Goal: Task Accomplishment & Management: Manage account settings

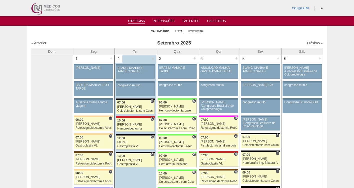
click at [179, 32] on link "Lista" at bounding box center [179, 32] width 8 height 4
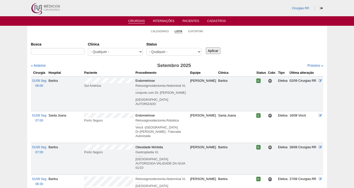
select select "resr"
click at [147, 48] on select "- Qualquer - Reservada Confirmada Suspensa Cancelada" at bounding box center [174, 52] width 55 height 8
click at [216, 53] on input "Aplicar" at bounding box center [213, 51] width 15 height 7
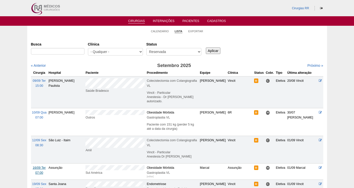
click at [35, 166] on span "16/09 Ter" at bounding box center [39, 168] width 13 height 4
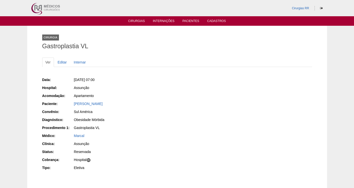
drag, startPoint x: 130, startPoint y: 105, endPoint x: 69, endPoint y: 104, distance: 61.5
click at [69, 104] on div "Paciente: Estevan Marco de Oliveira Joares" at bounding box center [108, 104] width 132 height 6
copy div "Paciente: Estevan Marco de Oliveira Joares"
drag, startPoint x: 114, startPoint y: 78, endPoint x: 79, endPoint y: 79, distance: 35.3
click at [79, 79] on div "Ter, 16/09/2025 - 07:00" at bounding box center [124, 79] width 100 height 5
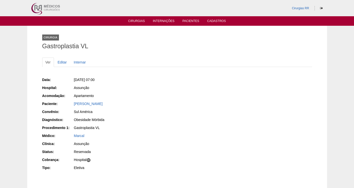
copy span ", 16/09/2025 - 07:00"
drag, startPoint x: 133, startPoint y: 105, endPoint x: 67, endPoint y: 106, distance: 66.3
click at [67, 106] on div "Paciente: Estevan Marco de Oliveira Joares" at bounding box center [108, 104] width 132 height 6
copy div "Paciente: Estevan Marco de Oliveira Joares"
click at [61, 61] on link "Editar" at bounding box center [63, 63] width 16 height 10
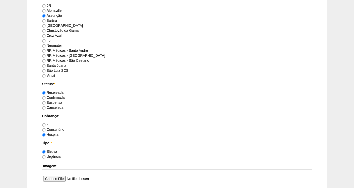
scroll to position [332, 0]
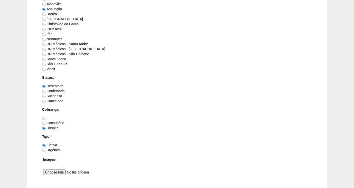
click at [57, 91] on label "Confirmada" at bounding box center [53, 91] width 23 height 4
click at [46, 91] on input "Confirmada" at bounding box center [43, 91] width 3 height 3
radio input "true"
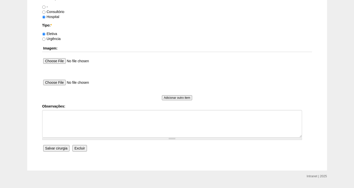
scroll to position [456, 0]
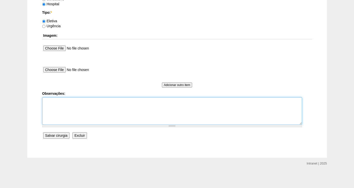
click at [54, 105] on textarea "Observações:" at bounding box center [172, 111] width 260 height 28
type textarea "[GEOGRAPHIC_DATA]"
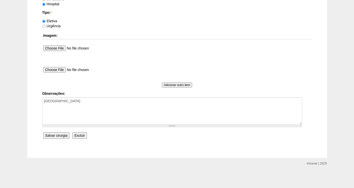
click at [51, 138] on input "Salvar cirurgia" at bounding box center [56, 135] width 26 height 7
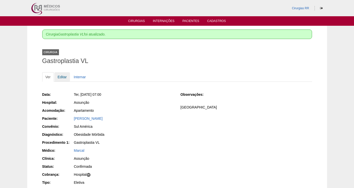
click at [59, 77] on link "Editar" at bounding box center [63, 77] width 16 height 10
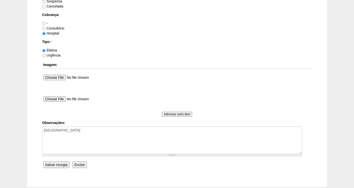
scroll to position [445, 0]
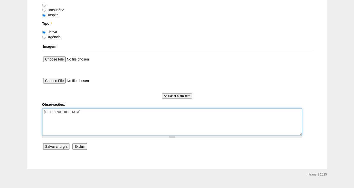
click at [121, 116] on textarea "[GEOGRAPHIC_DATA]" at bounding box center [172, 122] width 260 height 28
type textarea "FATURADA HOSPITAL AUTORIZADA -VALIDADE DA GUIA 27/09"
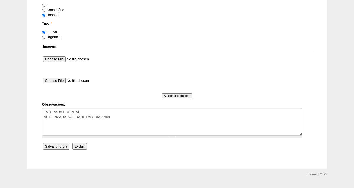
click at [63, 147] on input "Salvar cirurgia" at bounding box center [56, 146] width 26 height 7
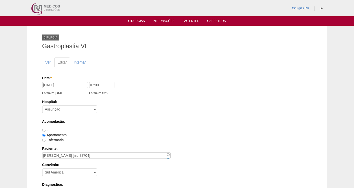
scroll to position [445, 0]
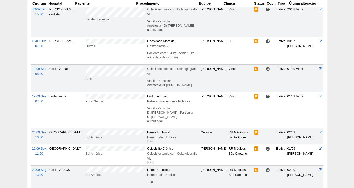
scroll to position [72, 0]
click at [36, 131] on span "26/09 Sex" at bounding box center [39, 133] width 14 height 4
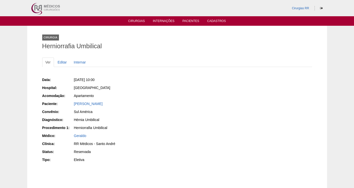
drag, startPoint x: 118, startPoint y: 103, endPoint x: 72, endPoint y: 101, distance: 46.0
click at [72, 101] on div "Paciente: Ercílio Cirillo Junior" at bounding box center [108, 104] width 132 height 6
copy div "Paciente: Ercílio Cirillo Junior"
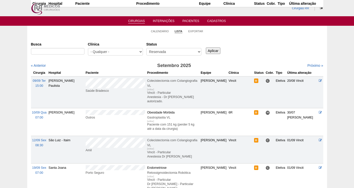
scroll to position [70, 0]
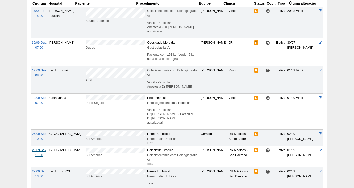
click at [39, 149] on span "26/09 Sex" at bounding box center [39, 151] width 14 height 4
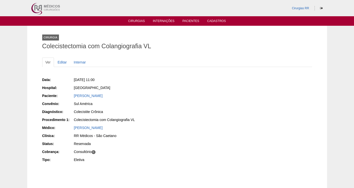
drag, startPoint x: 146, startPoint y: 98, endPoint x: 72, endPoint y: 96, distance: 73.5
click at [72, 96] on div "Paciente: YOSHIKO DIRCE HOSSAKA" at bounding box center [108, 96] width 132 height 6
click at [161, 105] on div "Sul América" at bounding box center [124, 103] width 100 height 5
drag, startPoint x: 132, startPoint y: 100, endPoint x: 65, endPoint y: 96, distance: 66.6
click at [65, 96] on div "Data: Sex, 26/09/2025 - 11:00 Hospital: Brasil Paciente: YOSHIKO DIRCE HOSSAKA …" at bounding box center [108, 121] width 132 height 90
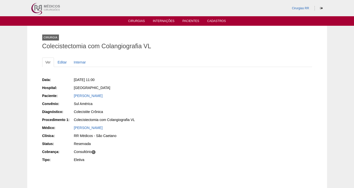
click at [167, 110] on div "Colecistite Crônica" at bounding box center [124, 111] width 100 height 5
drag, startPoint x: 122, startPoint y: 96, endPoint x: 71, endPoint y: 96, distance: 50.5
click at [71, 96] on div "Paciente: YOSHIKO DIRCE HOSSAKA" at bounding box center [108, 96] width 132 height 6
copy div "Paciente: YOSHIKO DIRCE HOSSAKA"
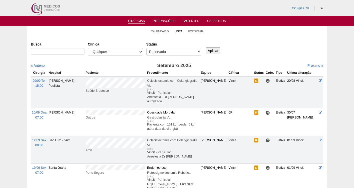
scroll to position [68, 0]
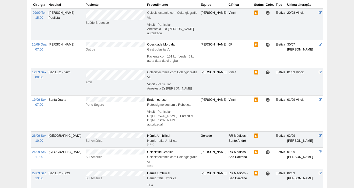
click at [37, 169] on td "[DATE] 13:00" at bounding box center [39, 180] width 17 height 23
click at [36, 172] on span "29/09 Seg" at bounding box center [39, 174] width 14 height 4
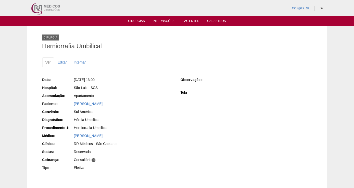
drag, startPoint x: 133, startPoint y: 105, endPoint x: 69, endPoint y: 103, distance: 64.3
click at [69, 103] on div "Paciente: [PERSON_NAME]" at bounding box center [108, 104] width 132 height 6
copy div "Paciente: [PERSON_NAME]"
drag, startPoint x: 119, startPoint y: 77, endPoint x: 81, endPoint y: 79, distance: 37.8
click at [81, 79] on div "[DATE] 13:00" at bounding box center [124, 79] width 100 height 5
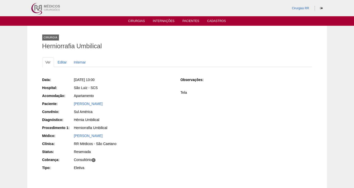
copy span "[DATE] 13:00"
click at [140, 89] on div "São Luiz - SCS" at bounding box center [124, 87] width 100 height 5
drag, startPoint x: 101, startPoint y: 79, endPoint x: 82, endPoint y: 80, distance: 19.0
click at [82, 80] on span "Seg, 29/09/2025 - 13:00" at bounding box center [84, 80] width 21 height 4
click at [62, 61] on link "Editar" at bounding box center [63, 63] width 16 height 10
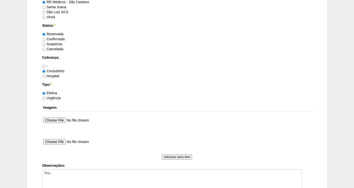
scroll to position [456, 0]
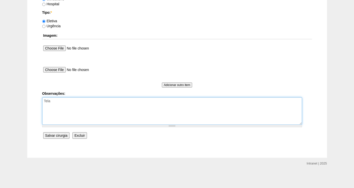
click at [63, 106] on textarea "Tela" at bounding box center [172, 111] width 260 height 28
click at [70, 105] on textarea "Tela" at bounding box center [172, 111] width 260 height 28
type textarea "Tela FATURADA CONSULTORIO AUTORIZADA VALIDADE GUIA 24/09"
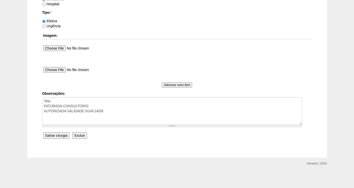
click at [62, 135] on input "Salvar cirurgia" at bounding box center [56, 135] width 26 height 7
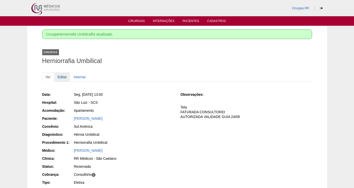
click at [60, 76] on link "Editar" at bounding box center [63, 77] width 16 height 10
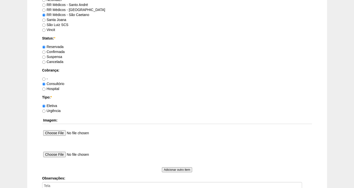
scroll to position [374, 0]
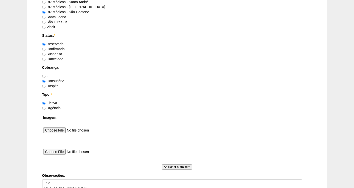
click at [58, 49] on label "Confirmada" at bounding box center [53, 49] width 23 height 4
click at [46, 49] on input "Confirmada" at bounding box center [43, 49] width 3 height 3
radio input "true"
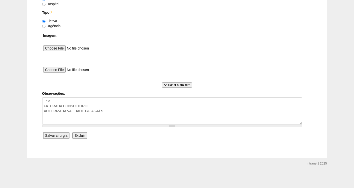
click at [60, 134] on input "Salvar cirurgia" at bounding box center [56, 135] width 26 height 7
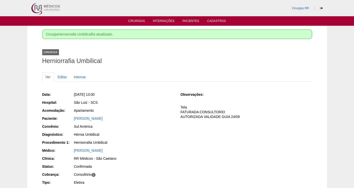
drag, startPoint x: 107, startPoint y: 120, endPoint x: 67, endPoint y: 121, distance: 40.3
click at [67, 121] on div "Paciente: [PERSON_NAME]" at bounding box center [108, 119] width 132 height 6
copy link "[PERSON_NAME]"
drag, startPoint x: 123, startPoint y: 94, endPoint x: 82, endPoint y: 91, distance: 41.6
click at [82, 91] on div "Data: [DATE] 13:00 Hospital: [GEOGRAPHIC_DATA] Acomodação: Apartamento Paciente…" at bounding box center [108, 139] width 132 height 98
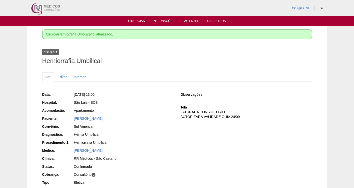
copy span "[DATE] 13:00"
